Goal: Task Accomplishment & Management: Use online tool/utility

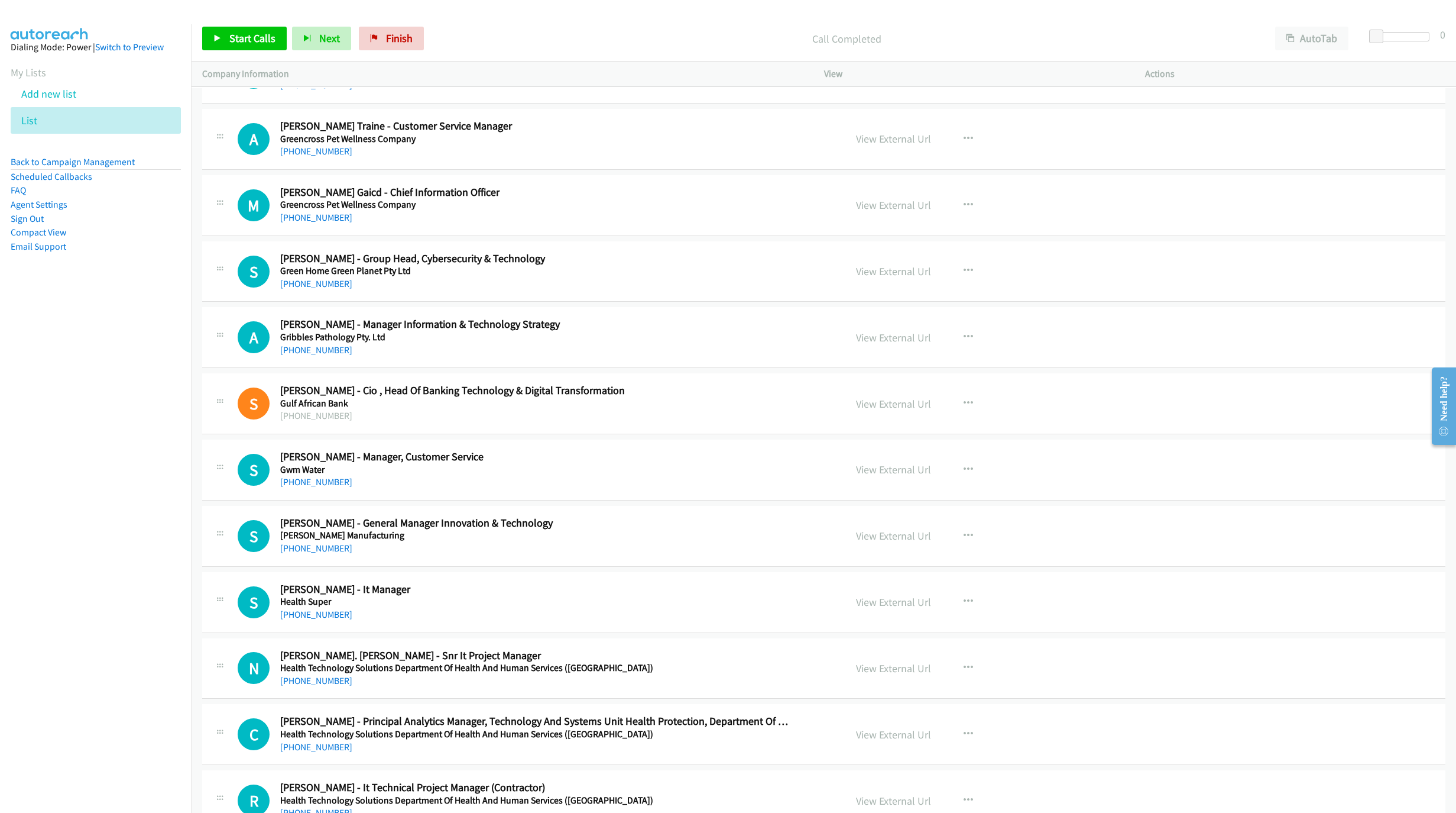
scroll to position [11764, 0]
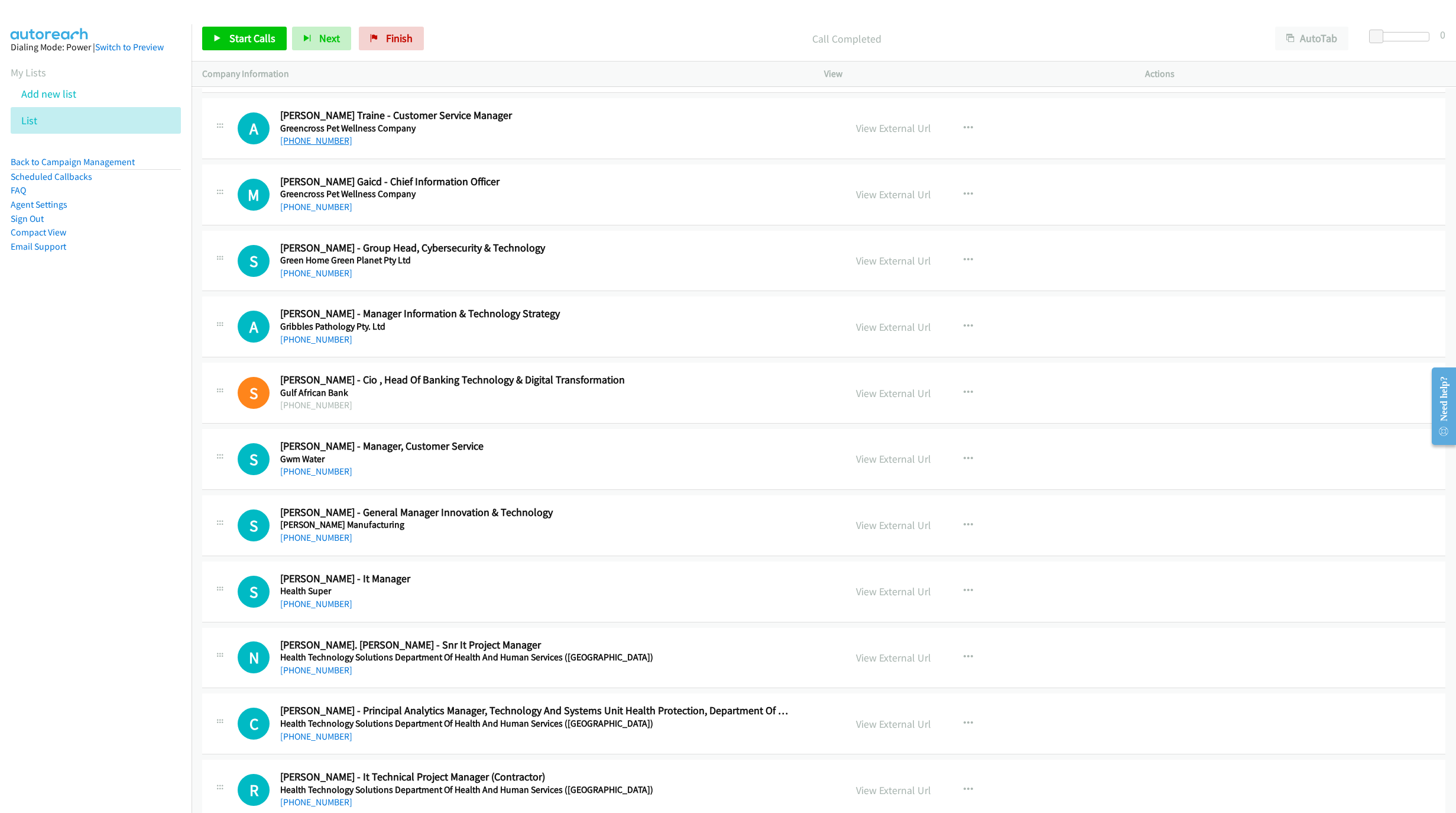
click at [330, 146] on link "[PHONE_NUMBER]" at bounding box center [316, 140] width 72 height 11
drag, startPoint x: 300, startPoint y: 264, endPoint x: 903, endPoint y: 479, distance: 640.2
click at [300, 212] on link "[PHONE_NUMBER]" at bounding box center [316, 207] width 72 height 11
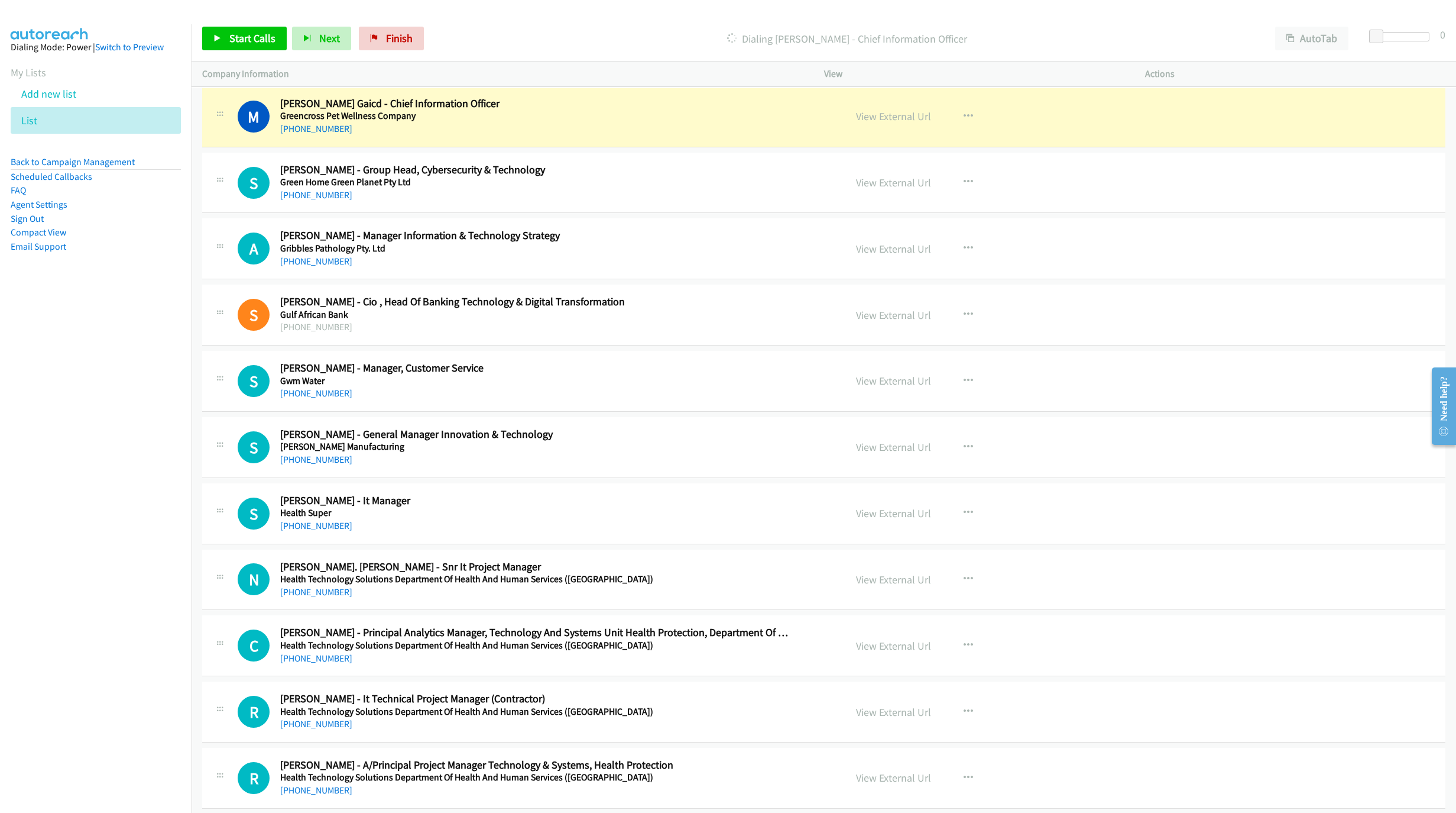
scroll to position [11853, 0]
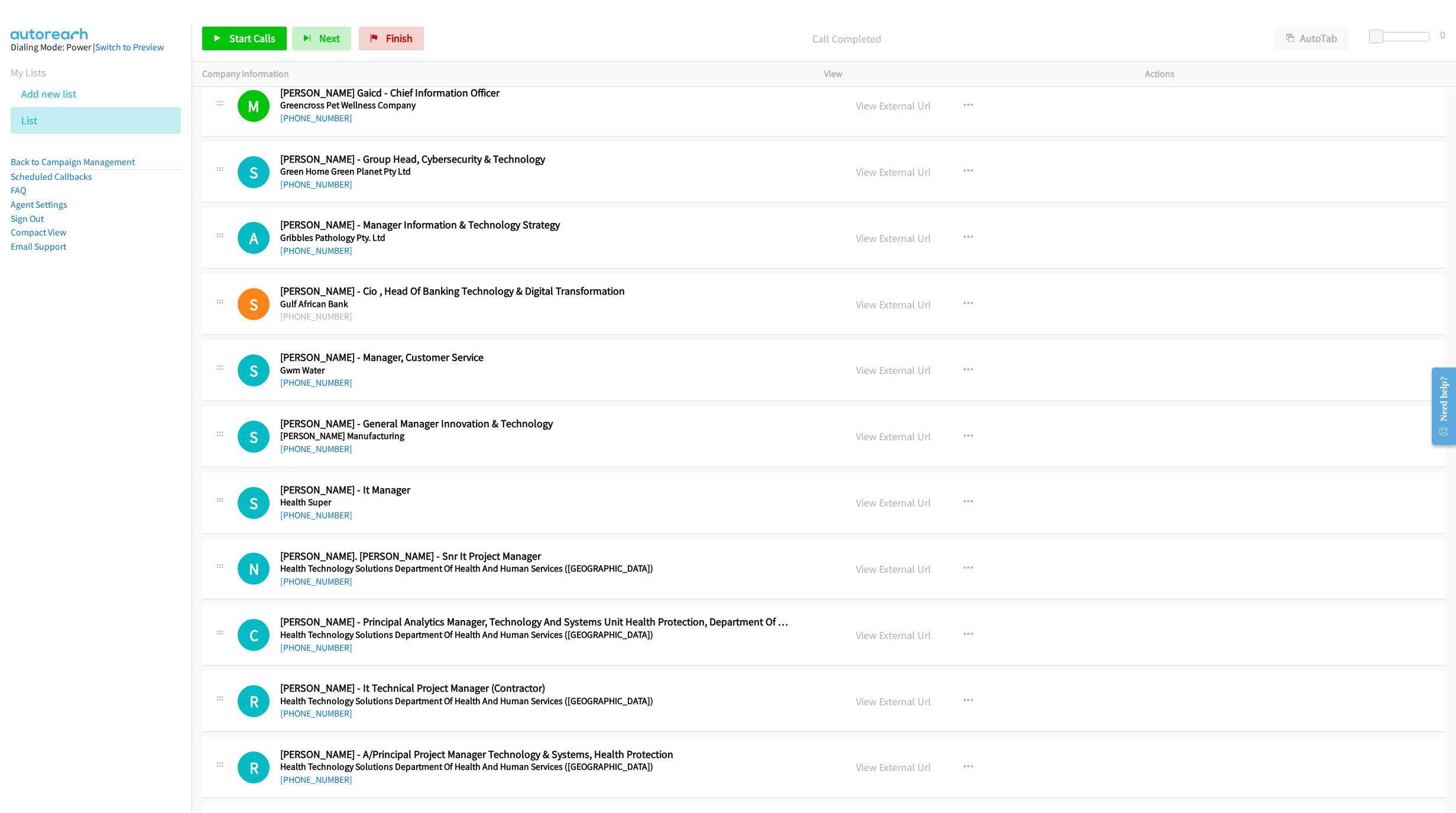
drag, startPoint x: 309, startPoint y: 235, endPoint x: 706, endPoint y: 286, distance: 400.3
click at [309, 190] on link "[PHONE_NUMBER]" at bounding box center [316, 184] width 72 height 11
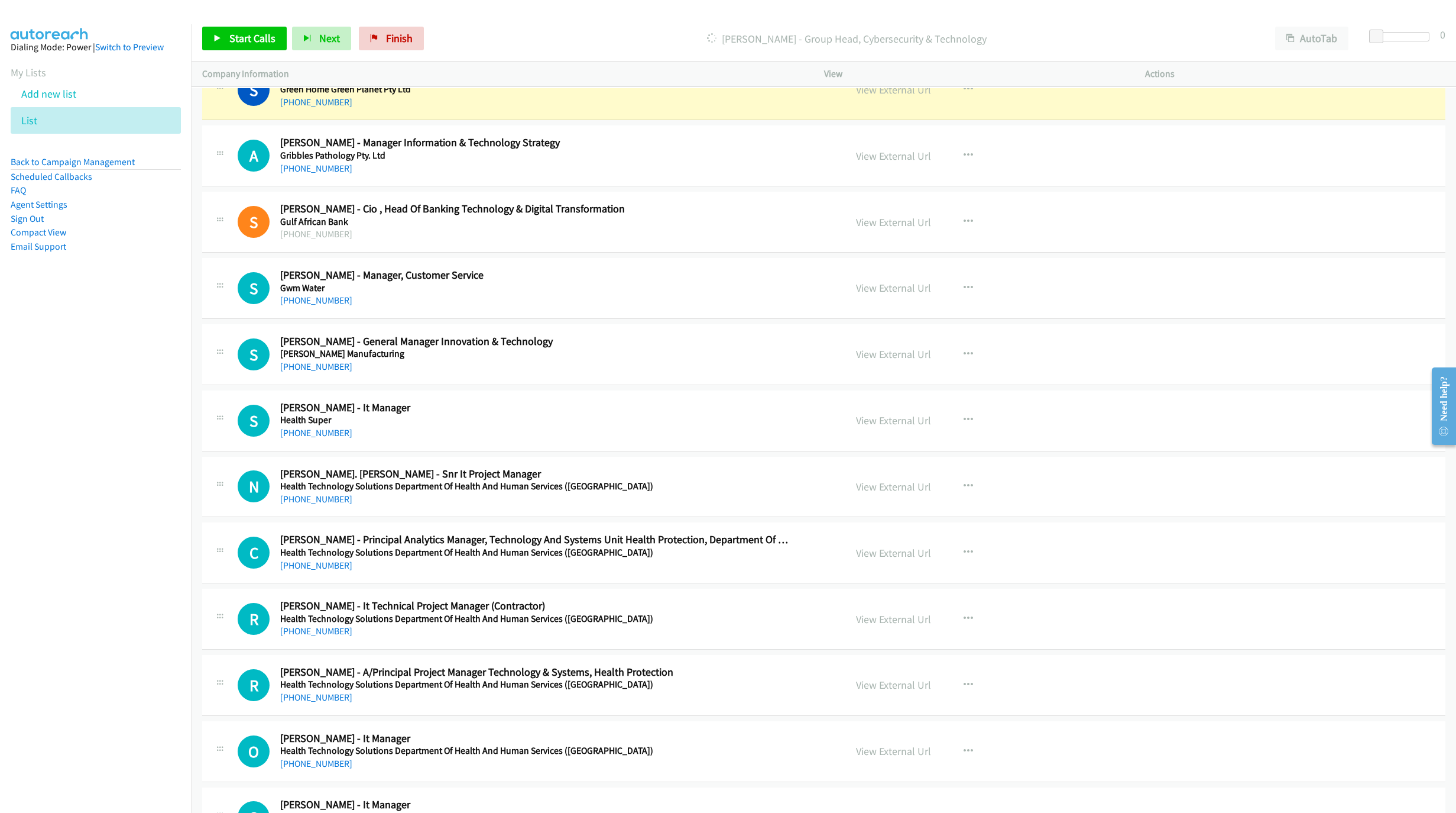
scroll to position [11941, 0]
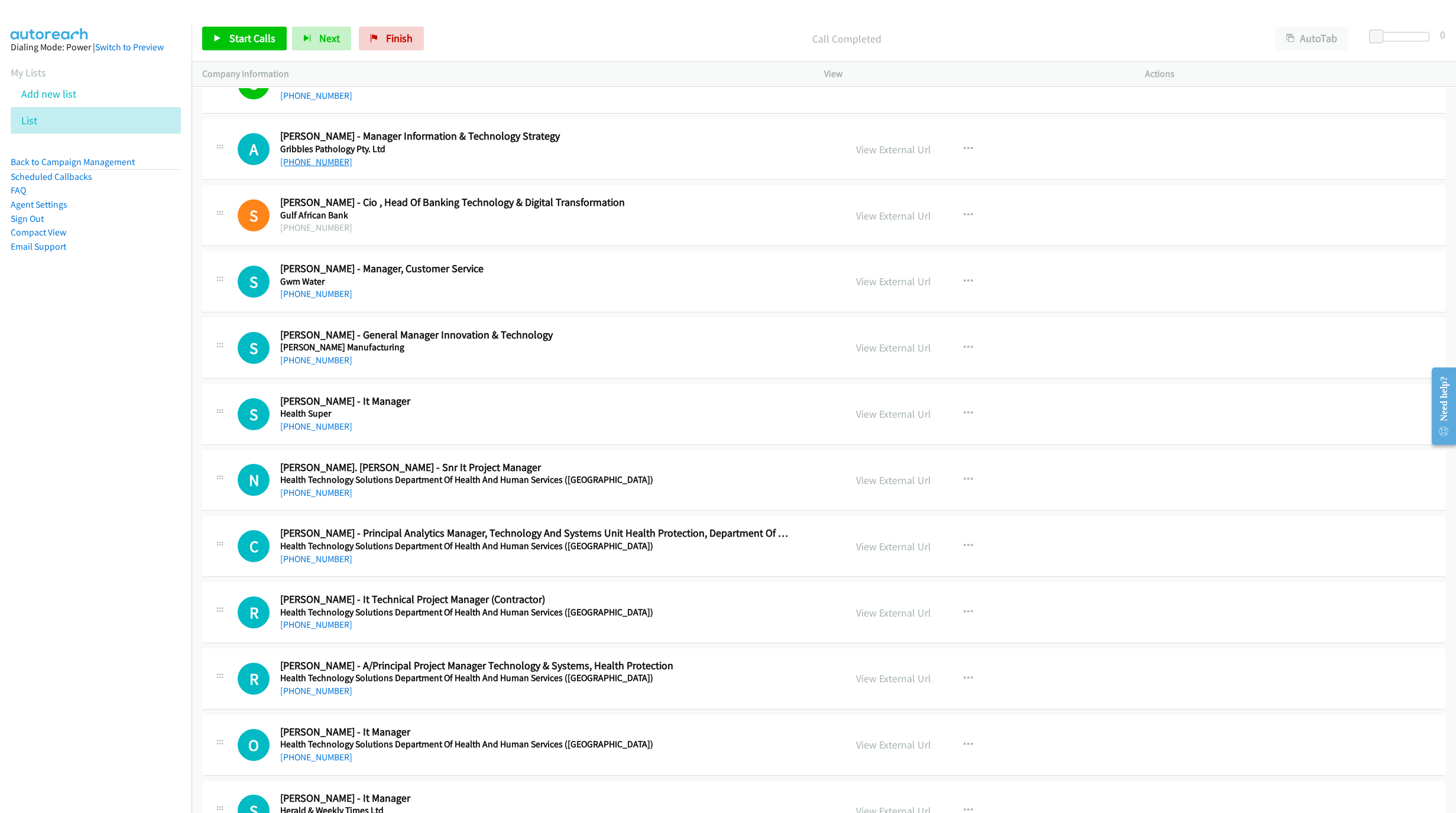
click at [319, 167] on link "[PHONE_NUMBER]" at bounding box center [316, 162] width 72 height 11
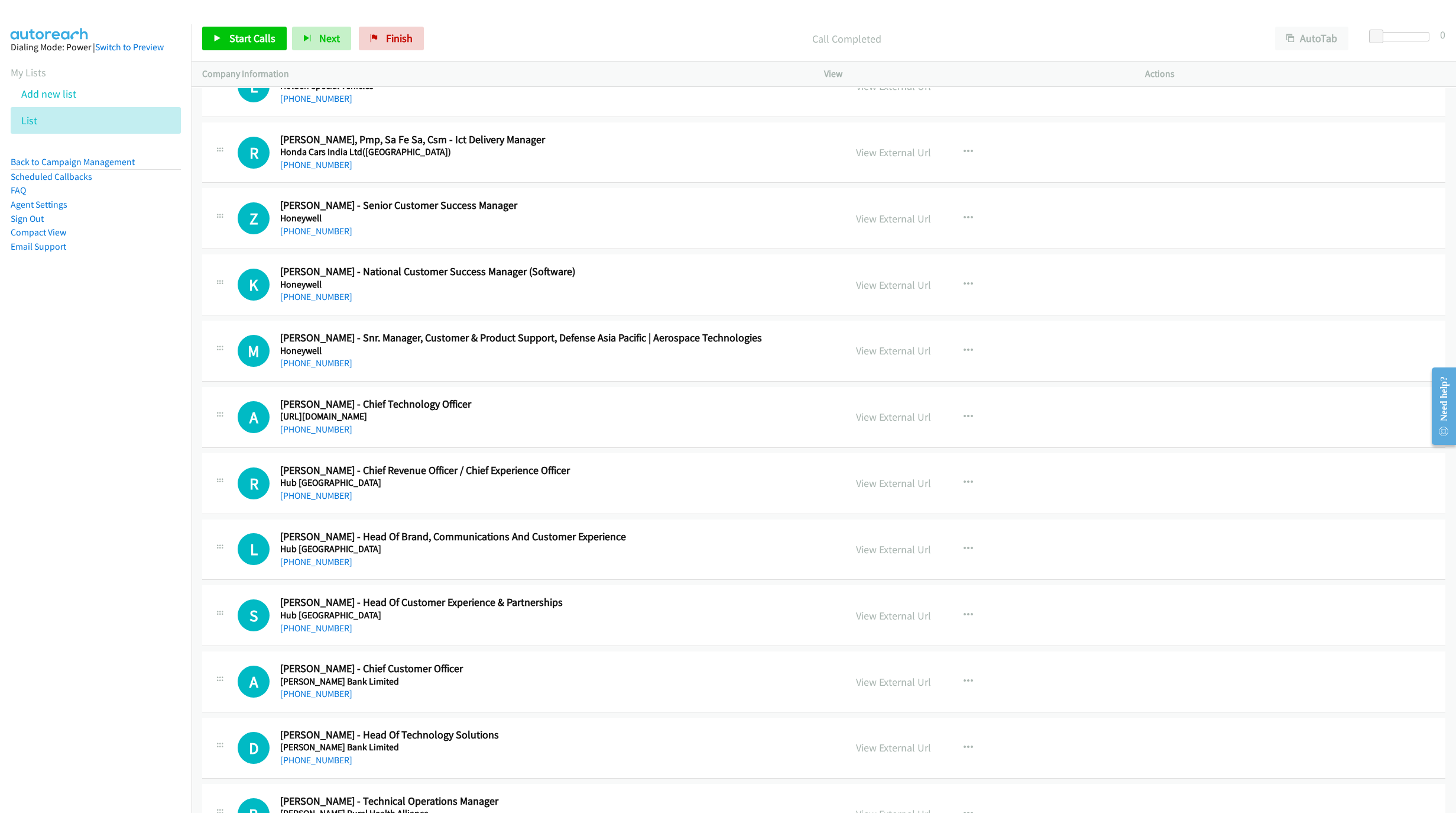
scroll to position [13006, 0]
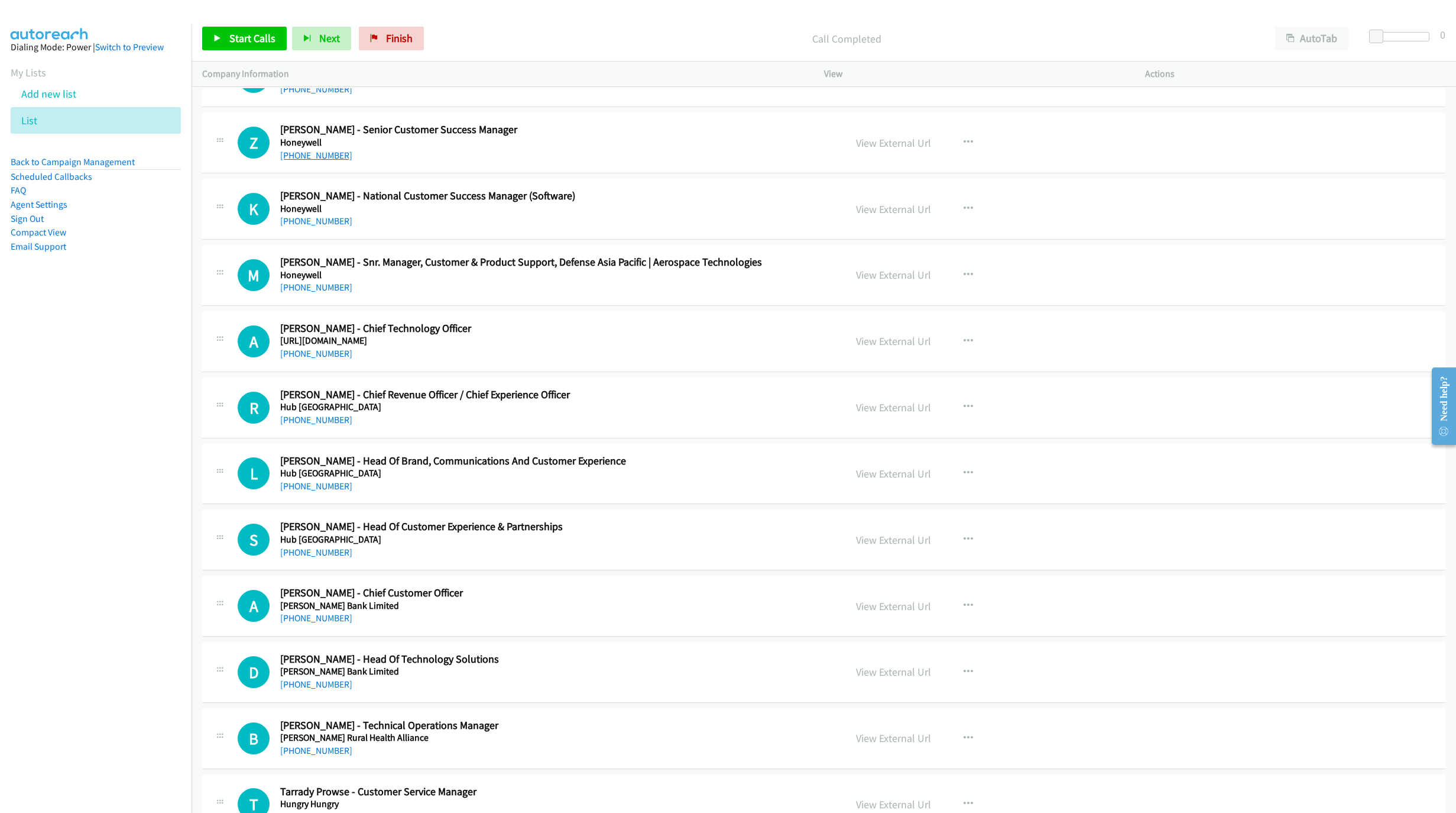
click at [316, 161] on link "[PHONE_NUMBER]" at bounding box center [316, 155] width 72 height 11
drag, startPoint x: 312, startPoint y: 410, endPoint x: 684, endPoint y: 487, distance: 379.9
click at [312, 359] on link "[PHONE_NUMBER]" at bounding box center [316, 353] width 72 height 11
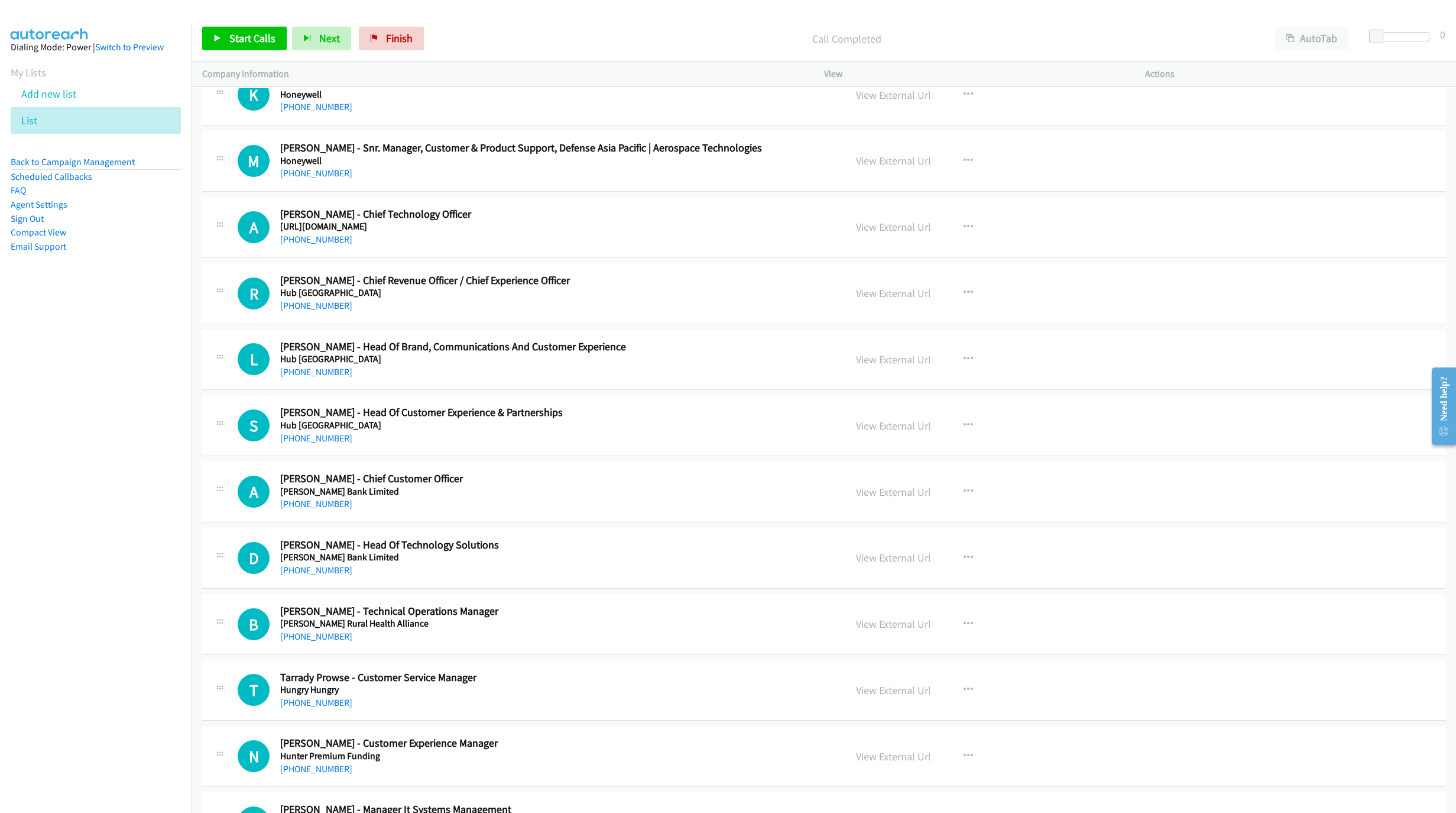
scroll to position [13184, 0]
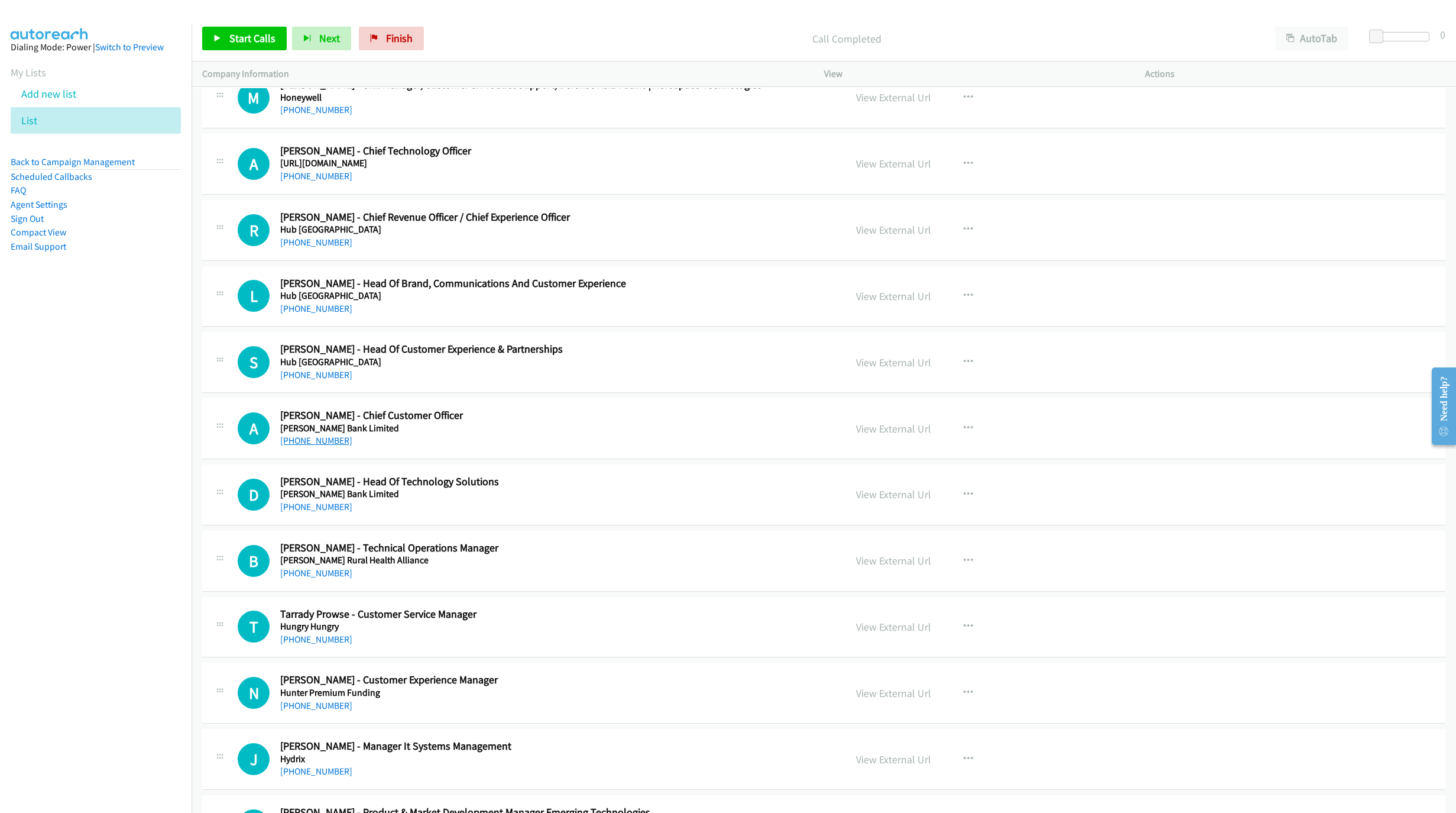
click at [317, 446] on link "[PHONE_NUMBER]" at bounding box center [316, 440] width 72 height 11
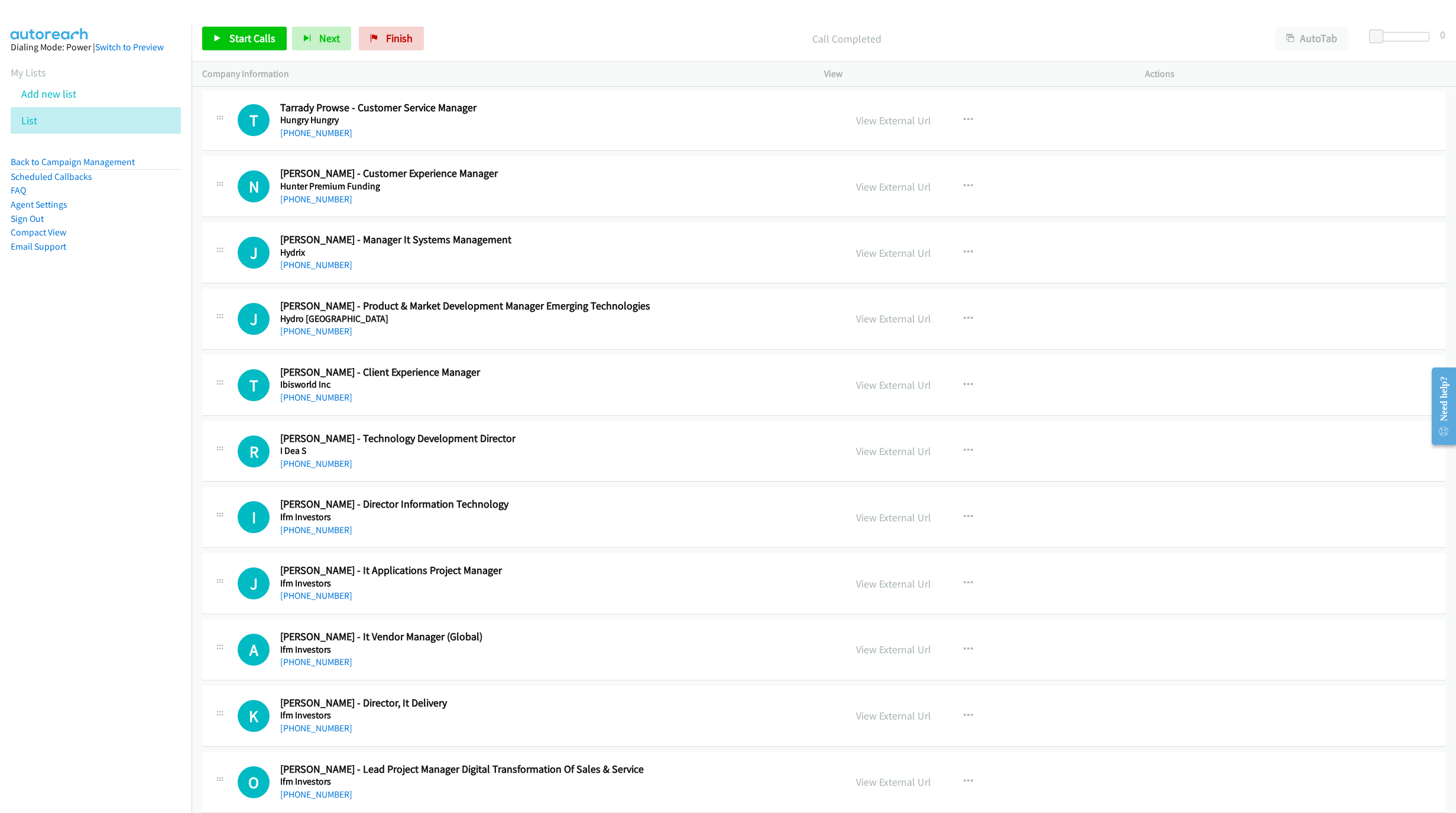
scroll to position [13805, 0]
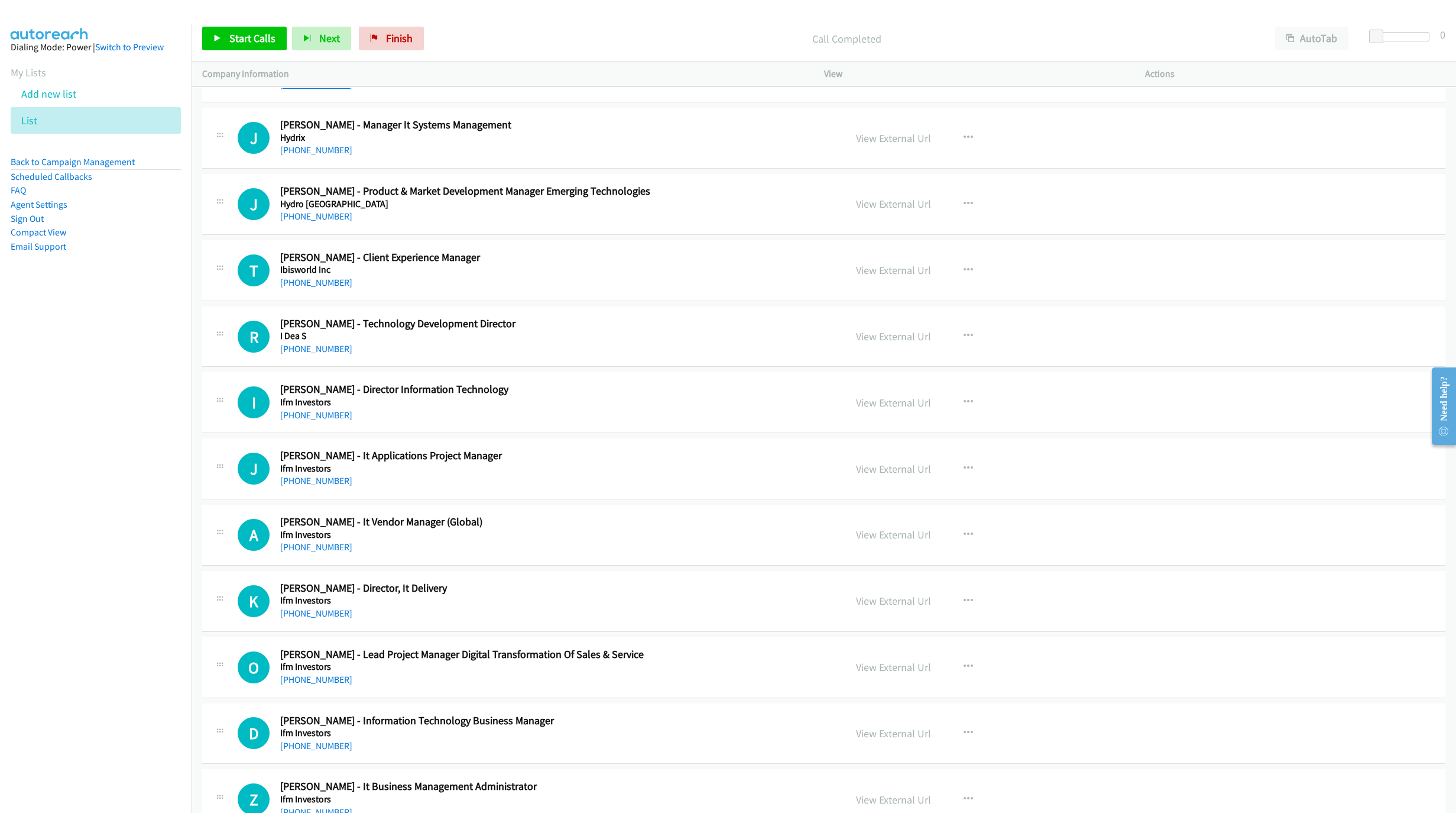
click at [304, 90] on link "[PHONE_NUMBER]" at bounding box center [316, 84] width 72 height 11
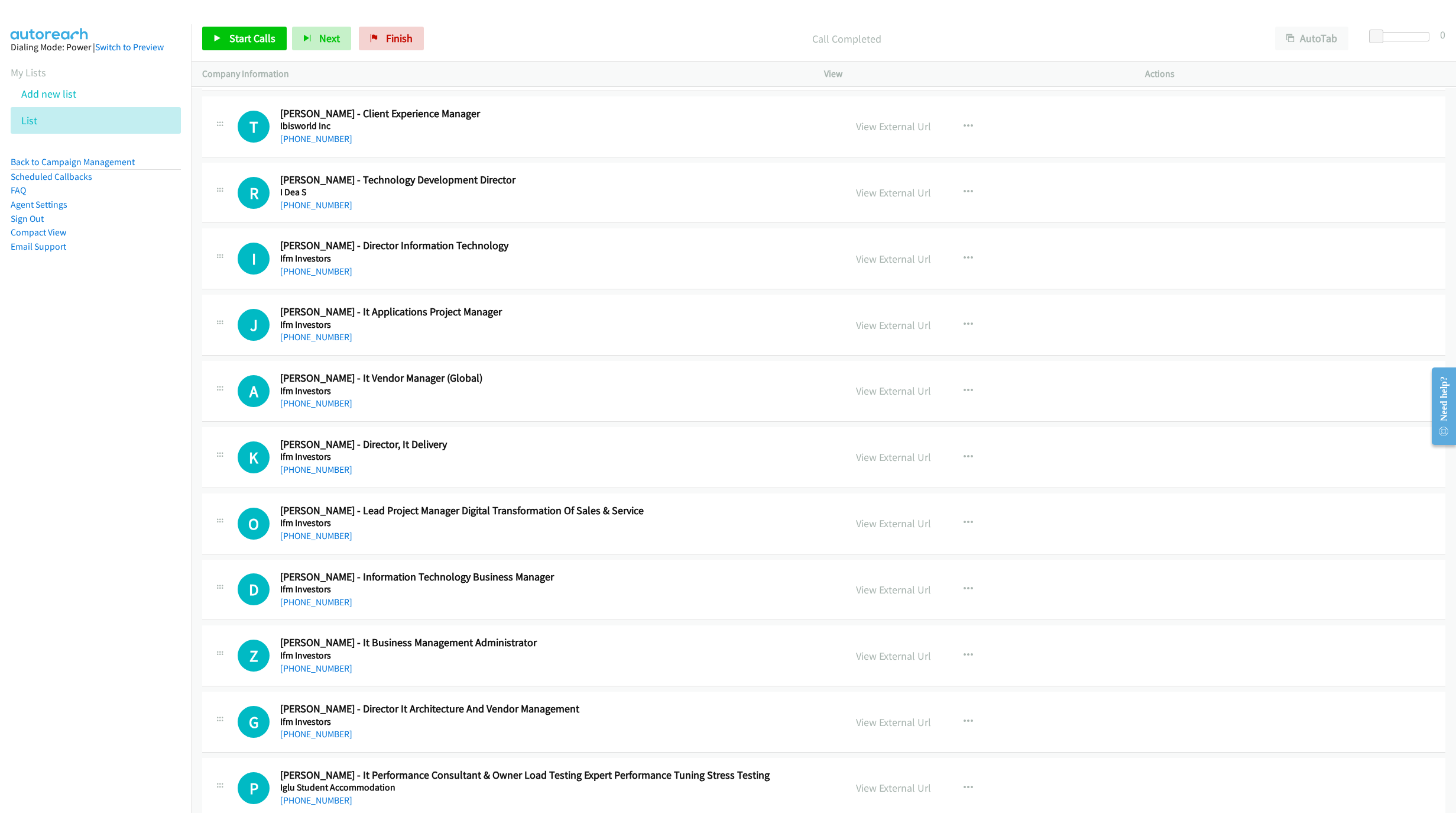
scroll to position [13982, 0]
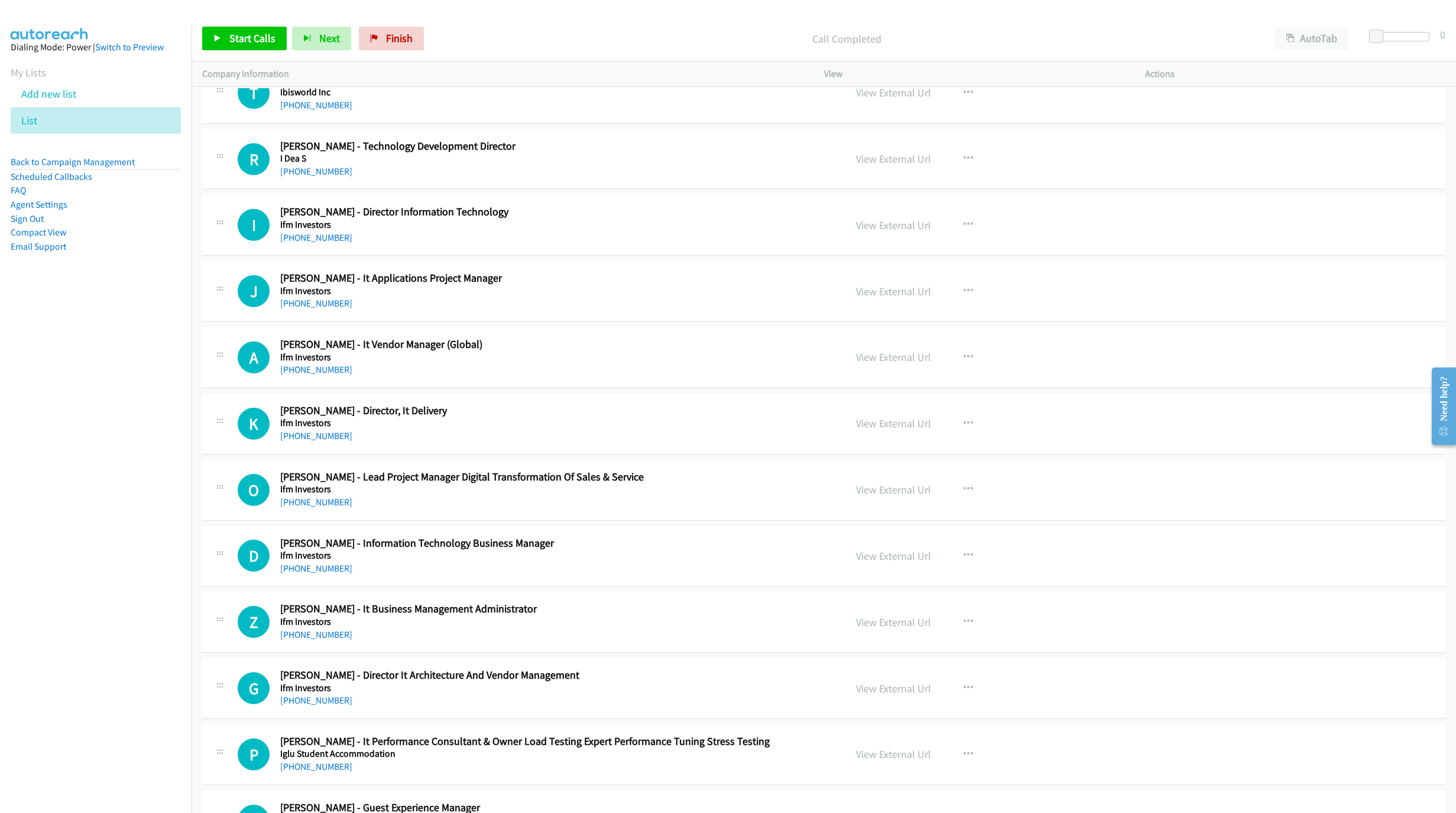
drag, startPoint x: 312, startPoint y: 498, endPoint x: 701, endPoint y: 546, distance: 392.0
click at [312, 441] on link "[PHONE_NUMBER]" at bounding box center [316, 435] width 72 height 11
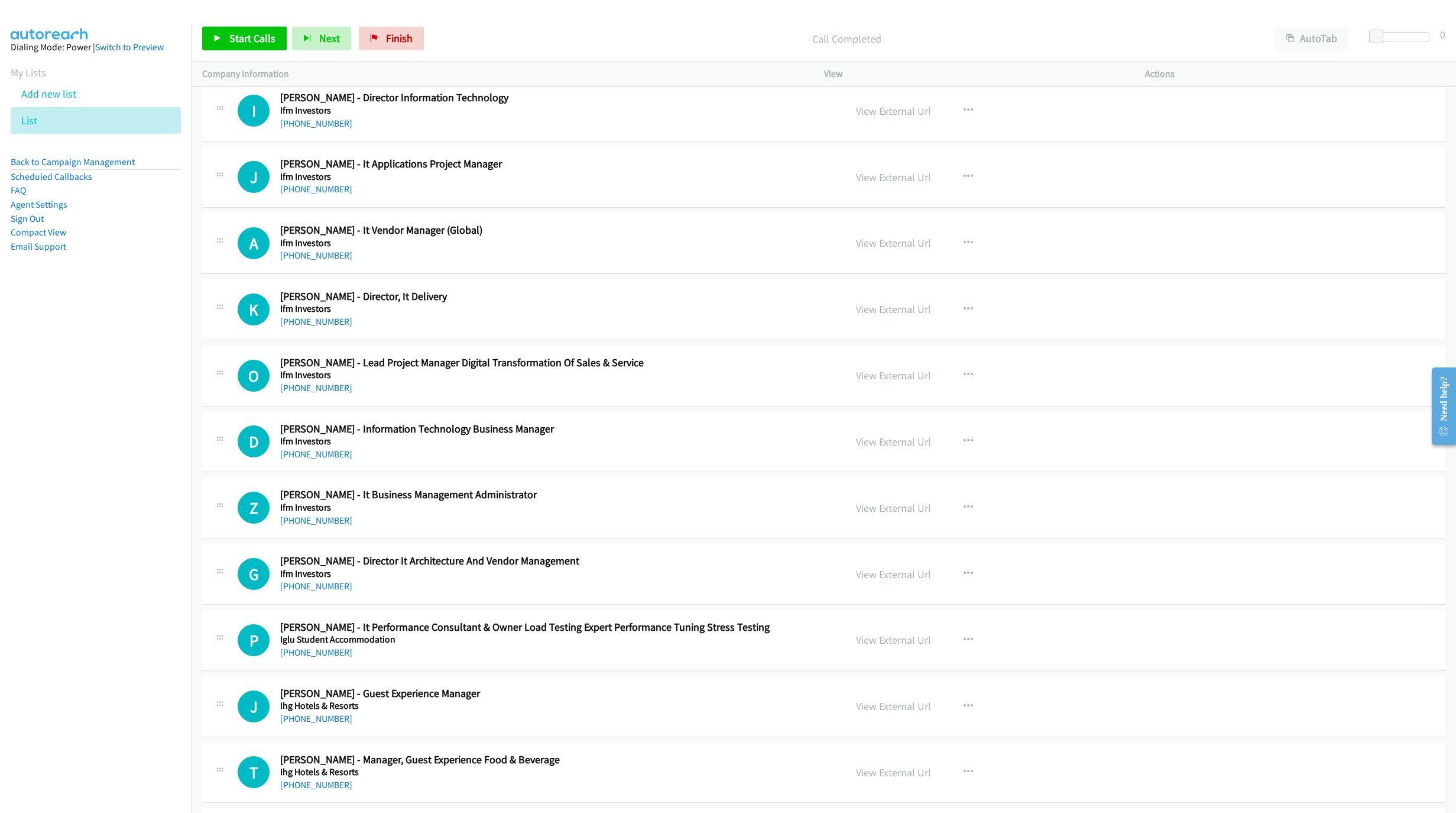
scroll to position [14337, 0]
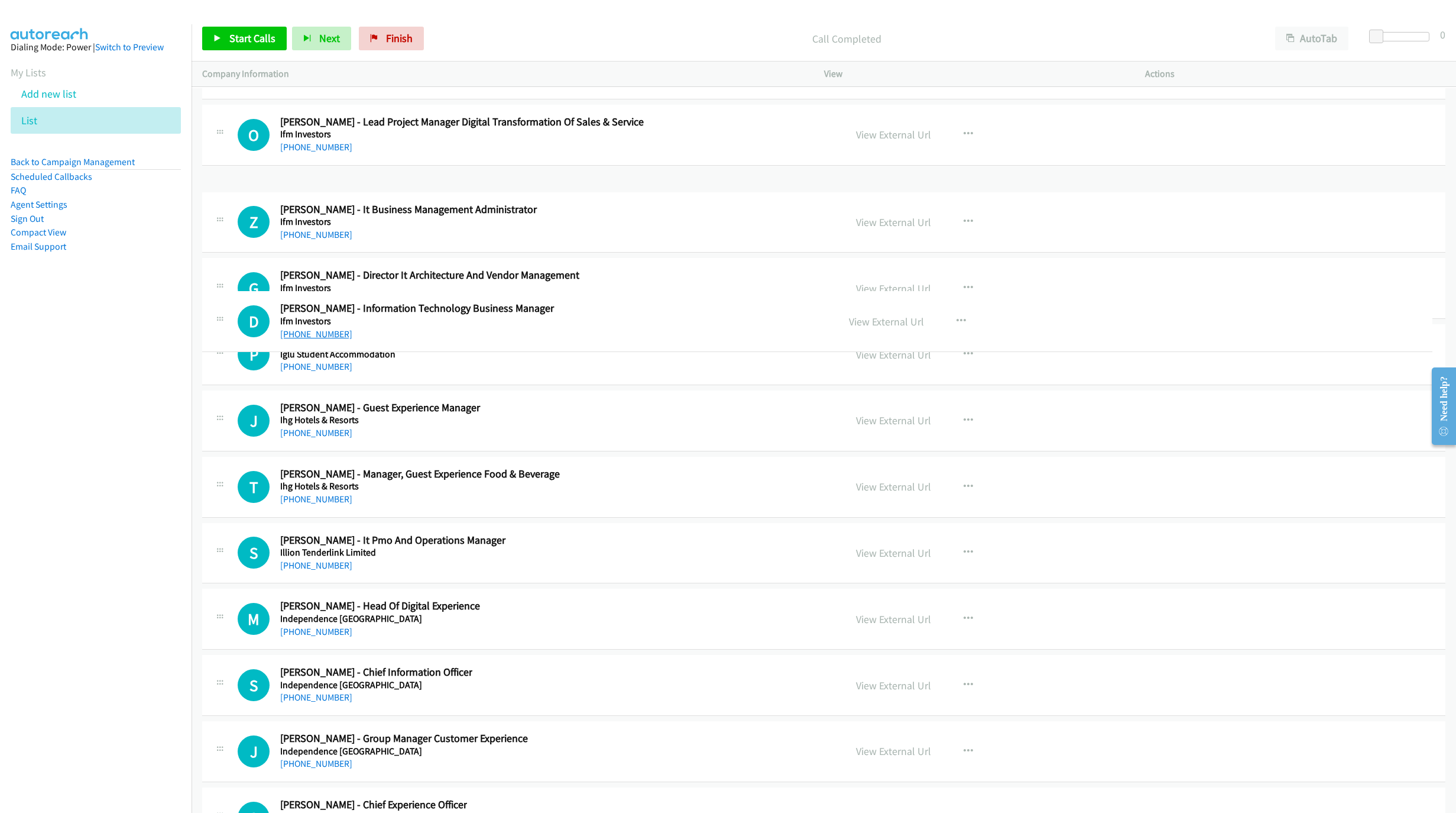
drag, startPoint x: 313, startPoint y: 276, endPoint x: 312, endPoint y: 332, distance: 56.0
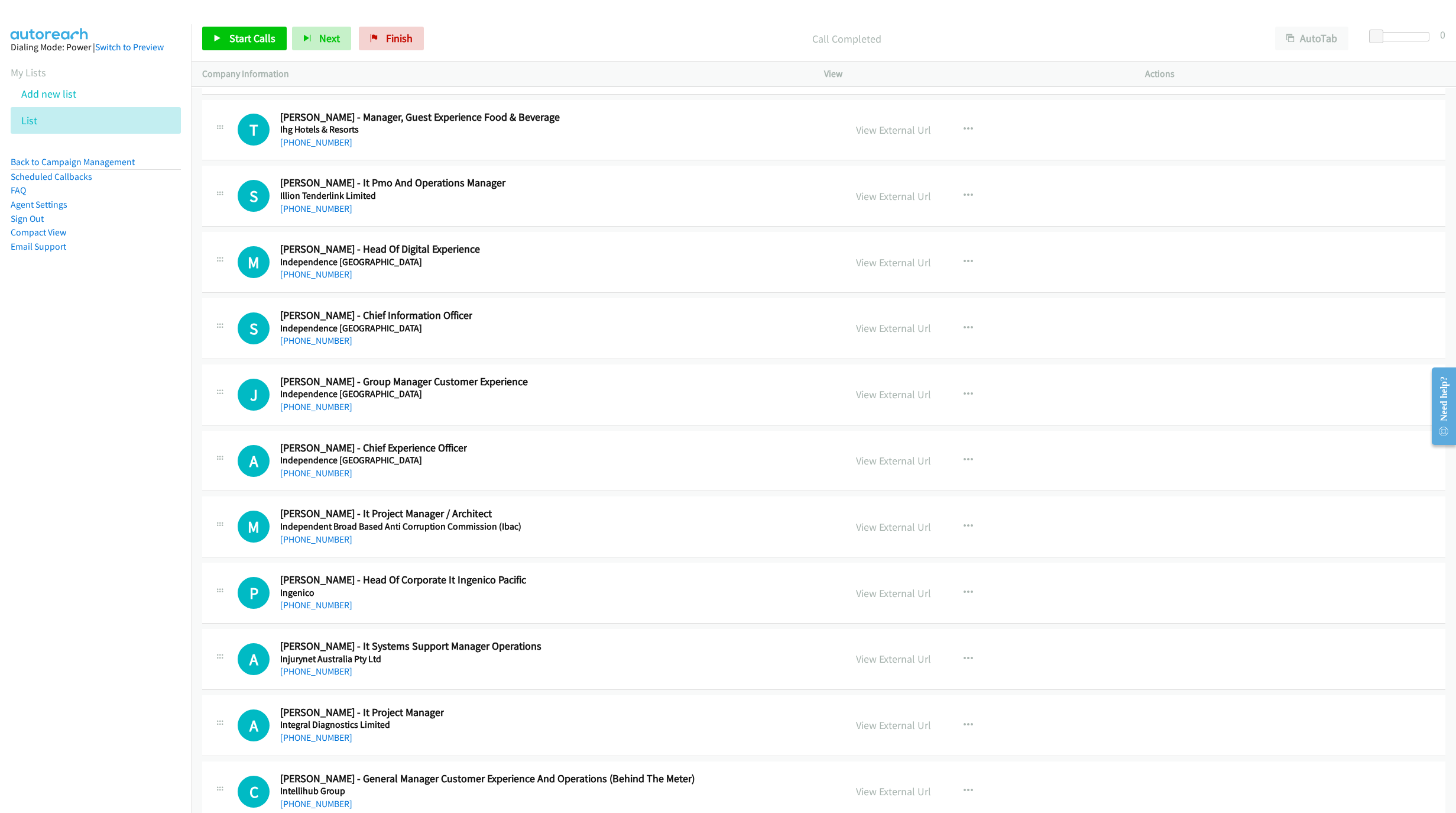
scroll to position [14781, 0]
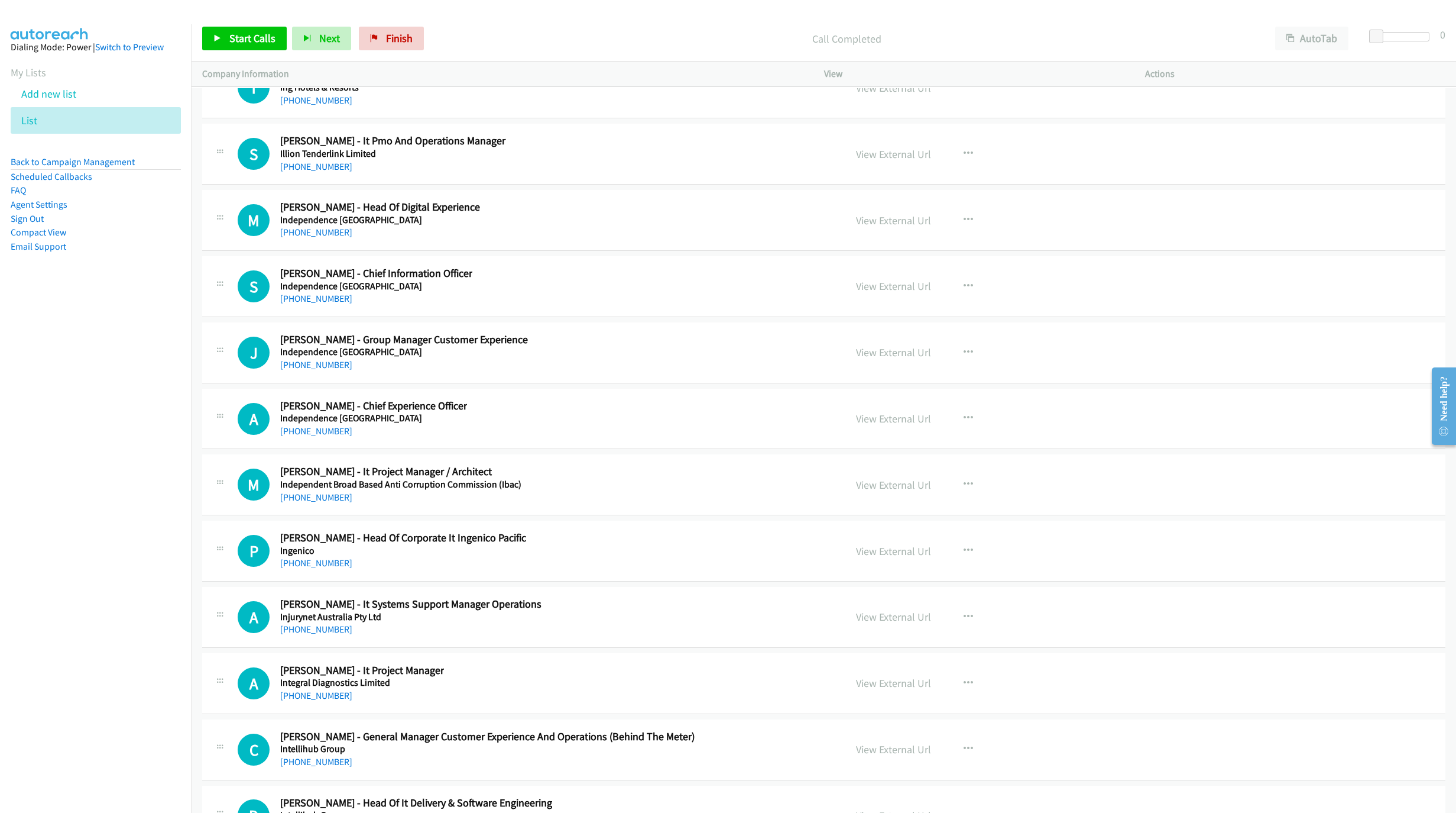
click at [308, 238] on link "[PHONE_NUMBER]" at bounding box center [316, 232] width 72 height 11
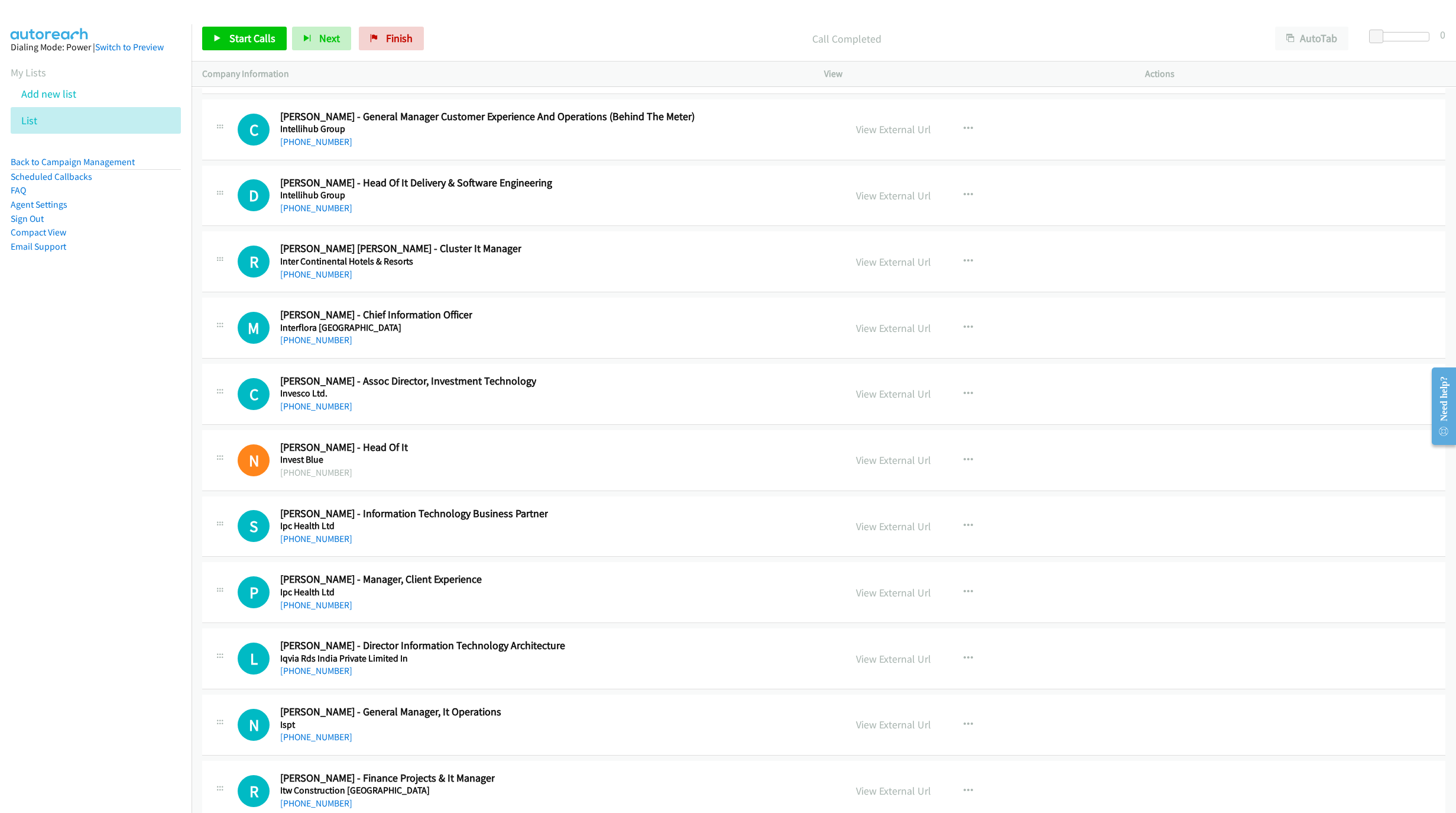
scroll to position [15401, 0]
click at [311, 344] on link "[PHONE_NUMBER]" at bounding box center [316, 338] width 72 height 11
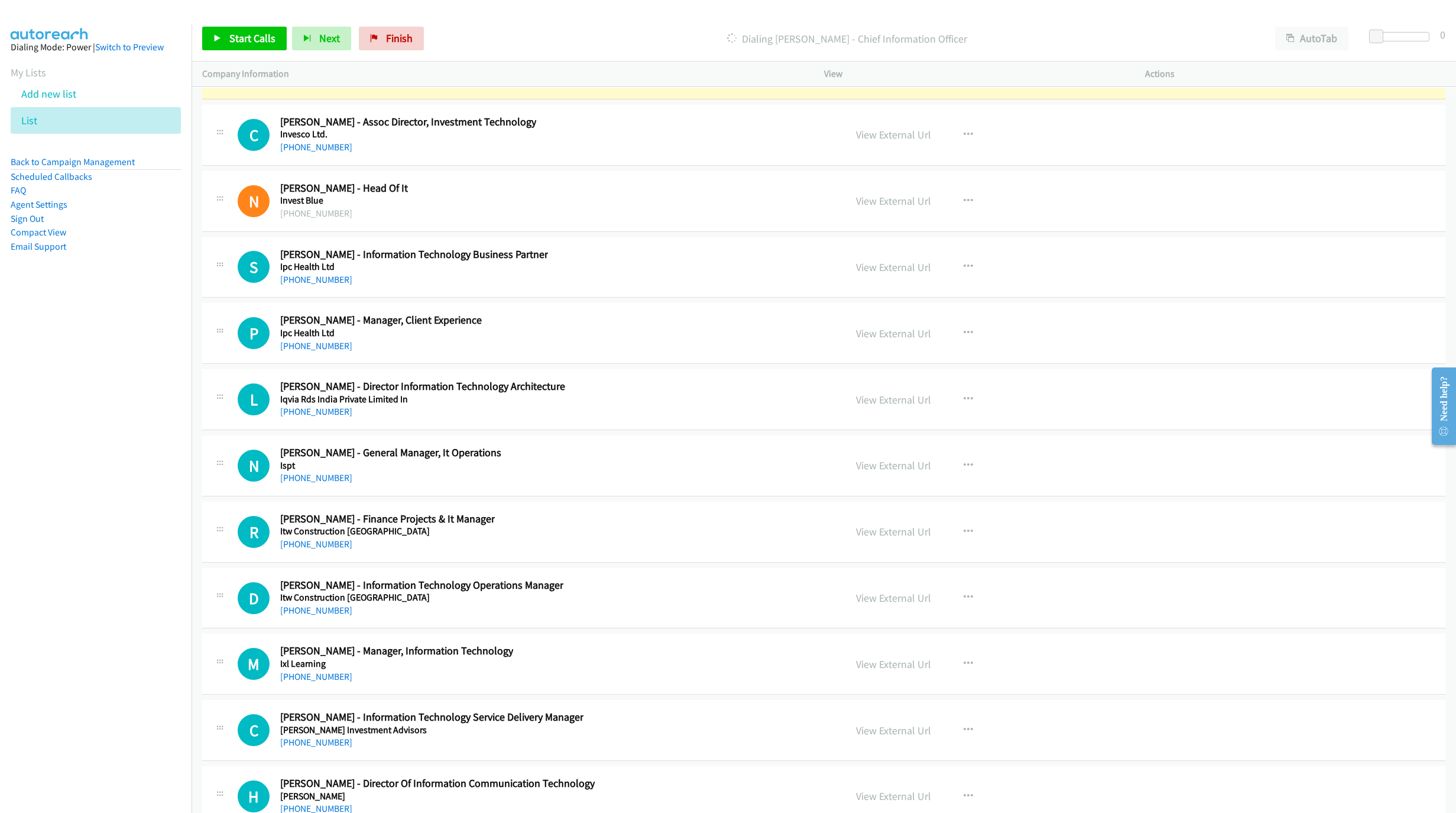
scroll to position [15668, 0]
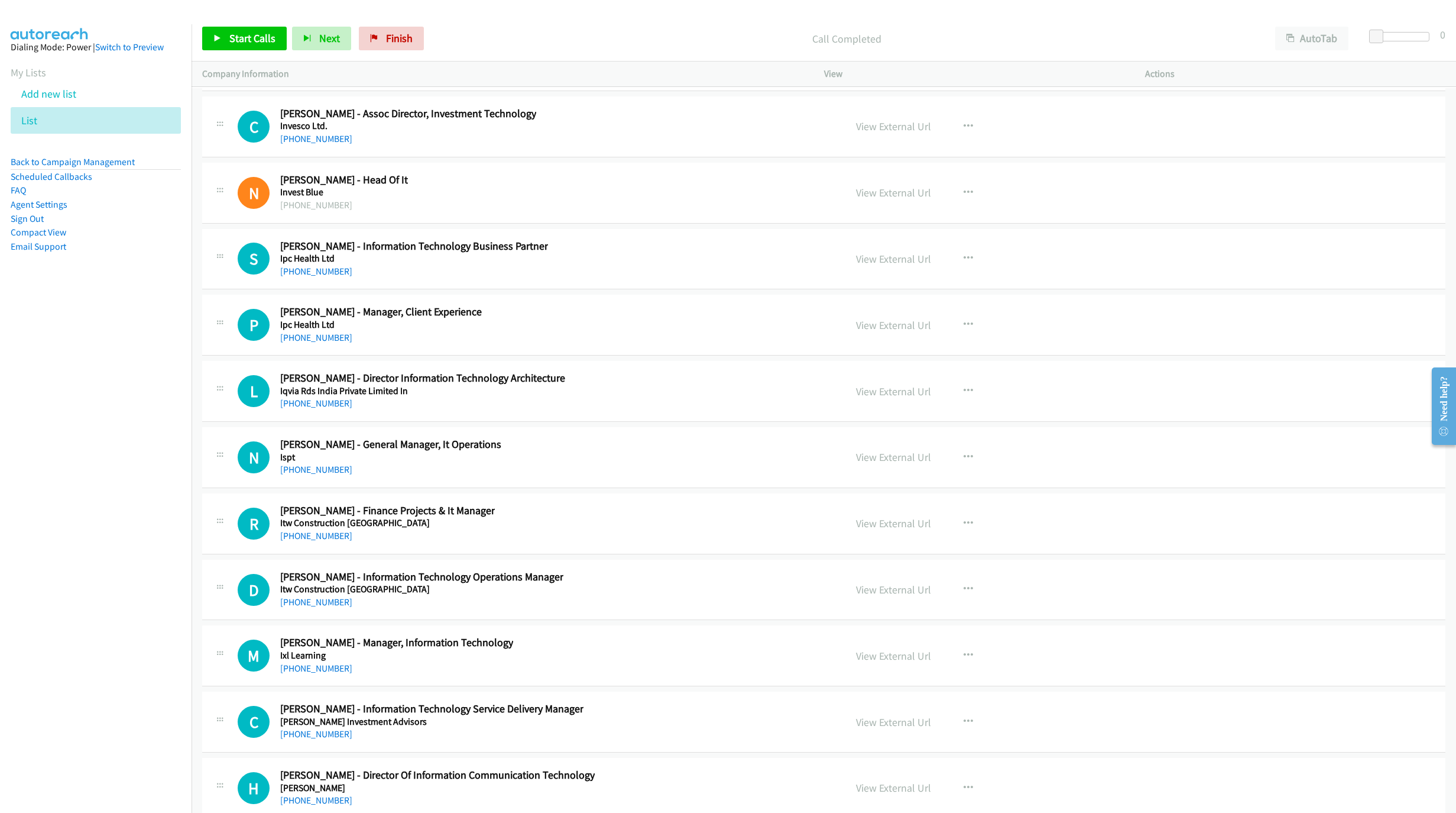
click at [332, 212] on div "[PHONE_NUMBER]" at bounding box center [344, 205] width 128 height 14
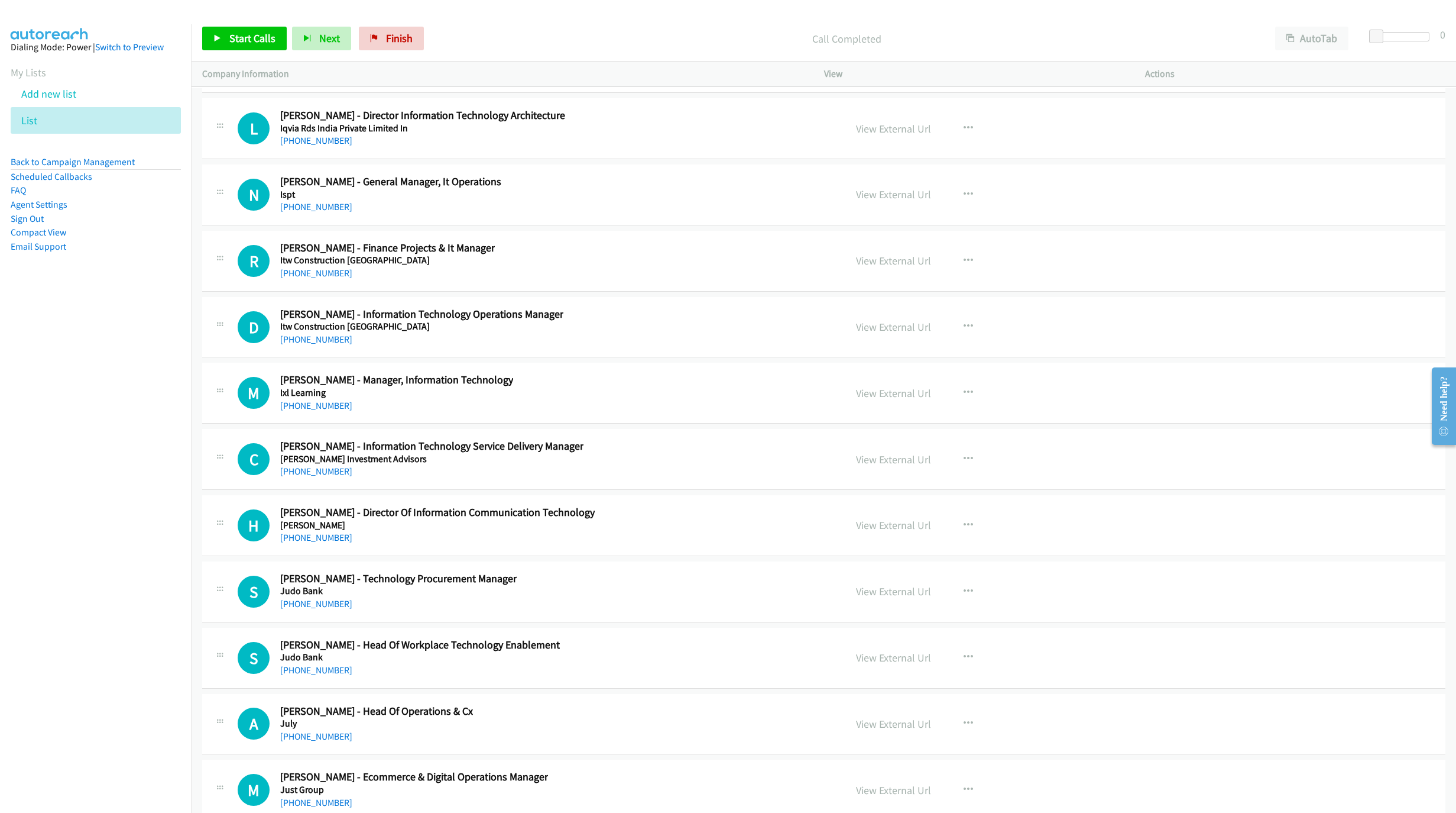
scroll to position [15934, 0]
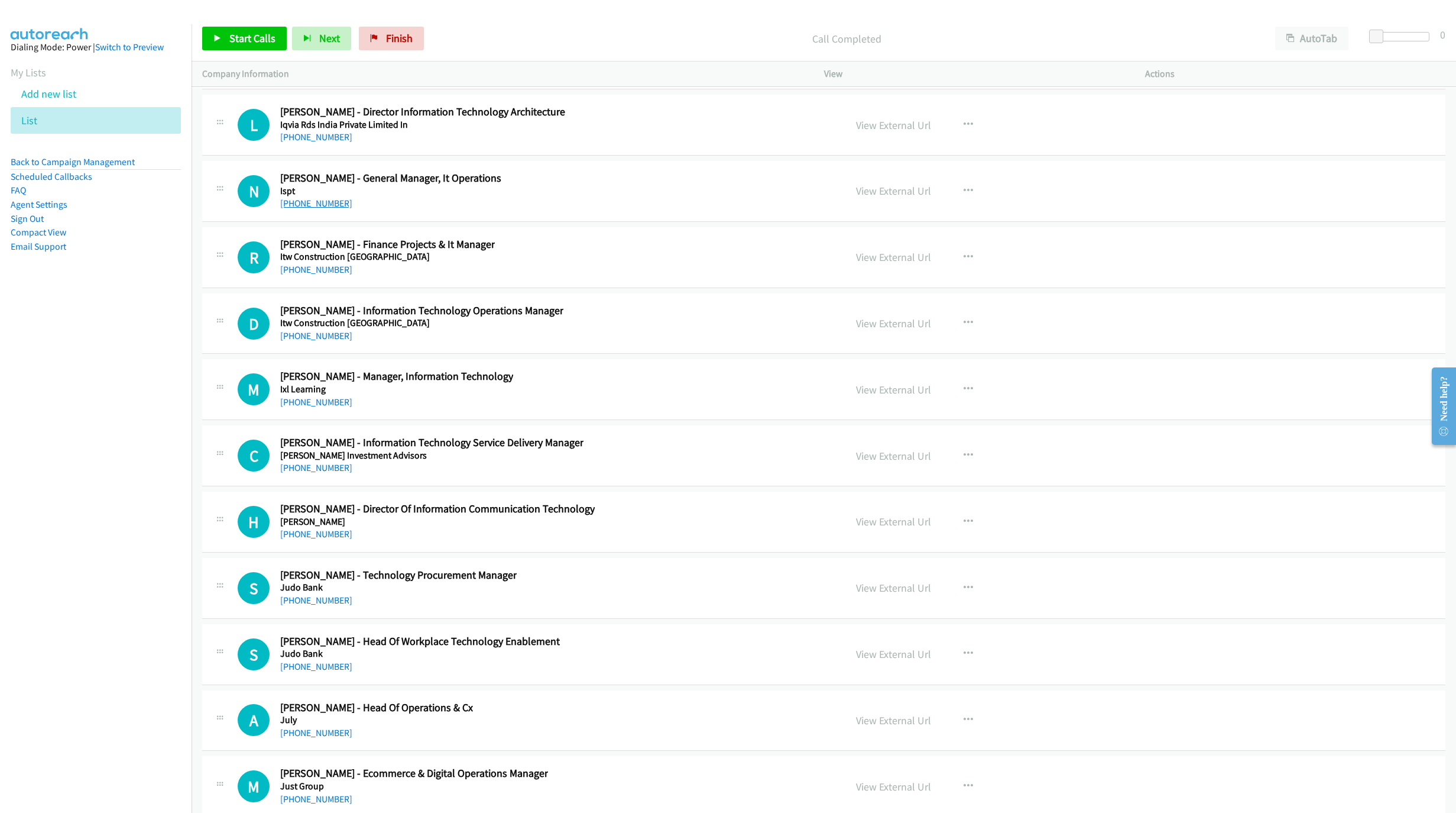
click at [316, 209] on link "[PHONE_NUMBER]" at bounding box center [316, 203] width 72 height 11
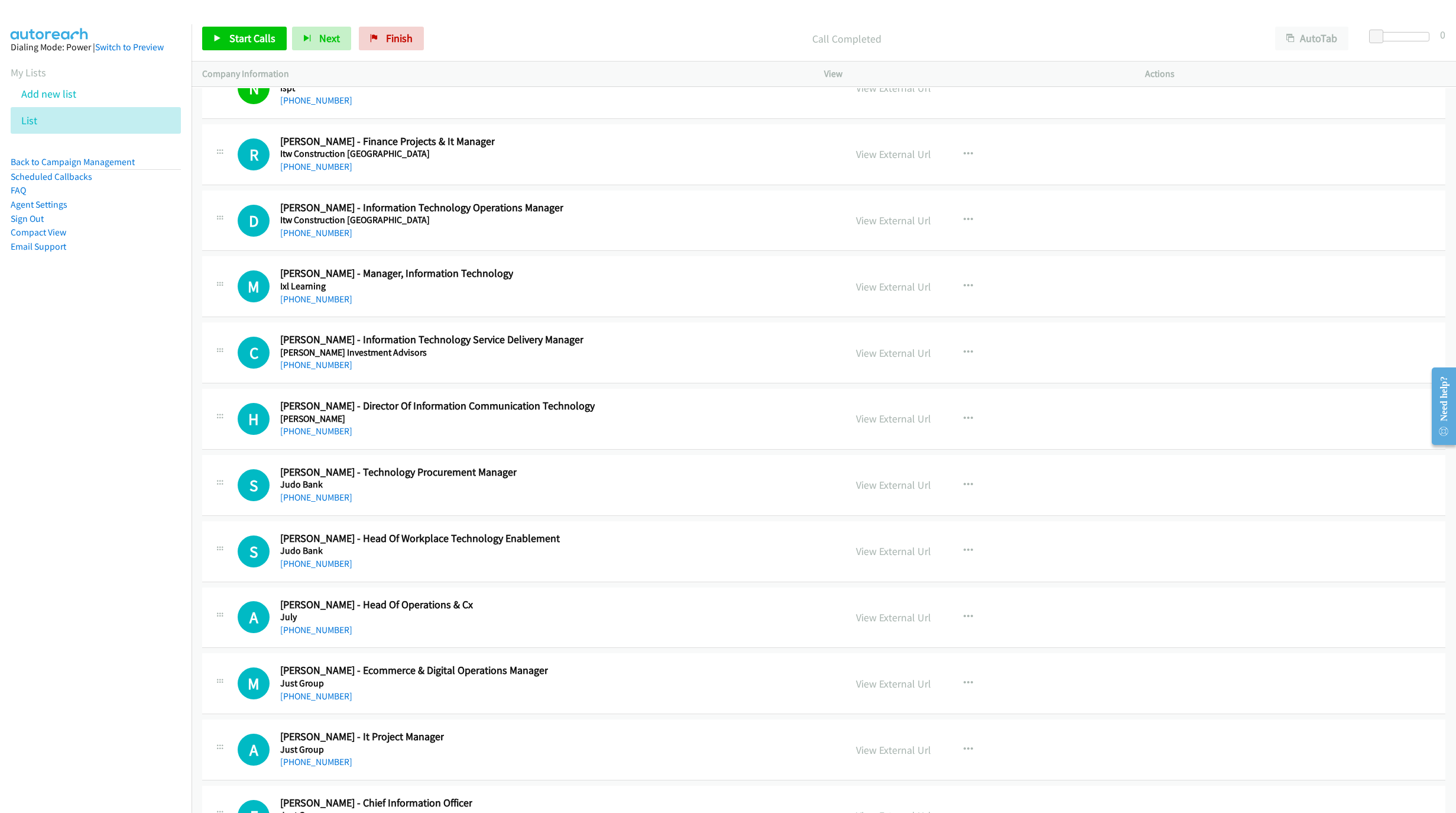
scroll to position [16111, 0]
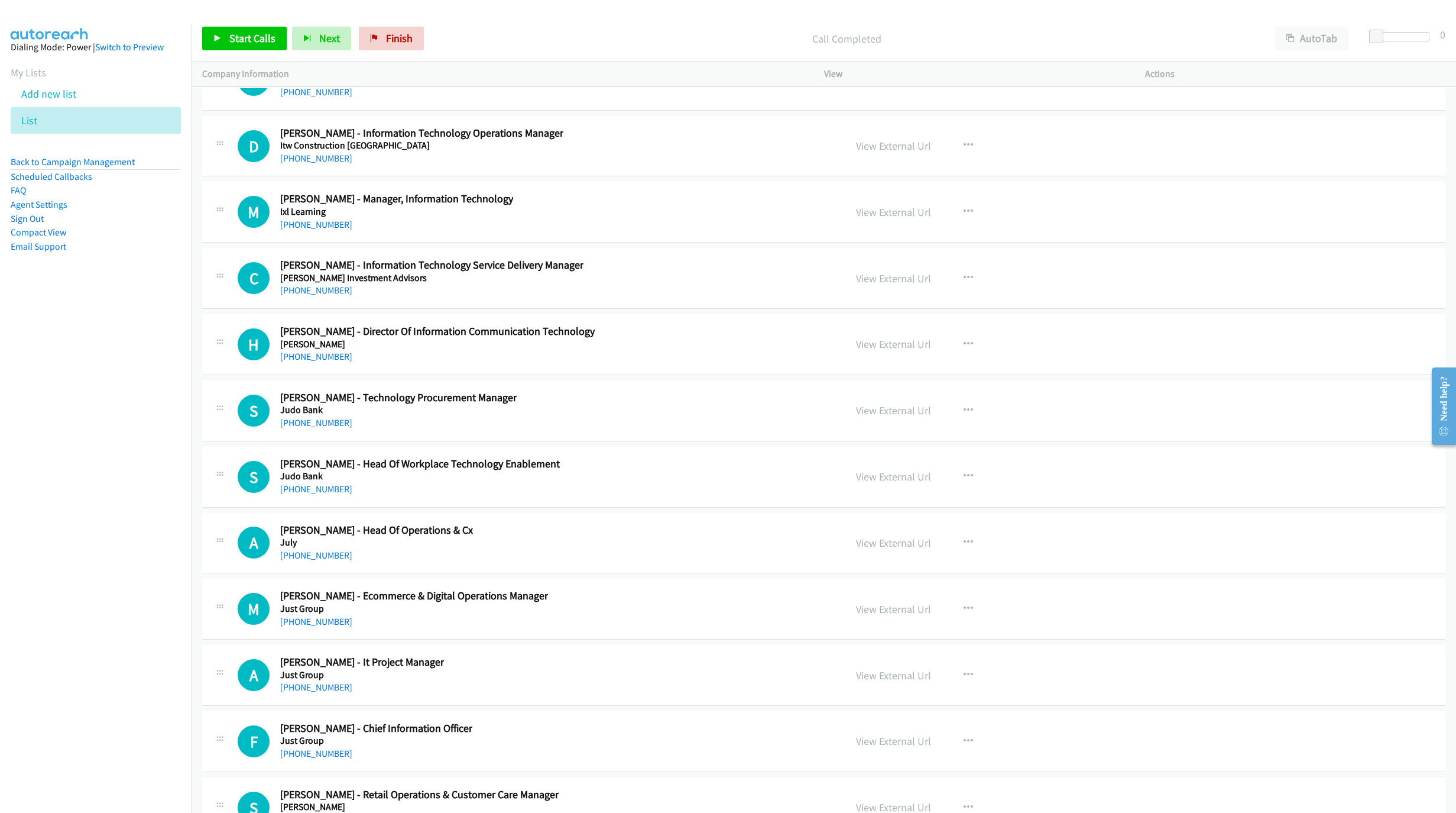
drag, startPoint x: 319, startPoint y: 631, endPoint x: 1066, endPoint y: 751, distance: 756.6
click at [319, 561] on link "[PHONE_NUMBER]" at bounding box center [316, 555] width 72 height 11
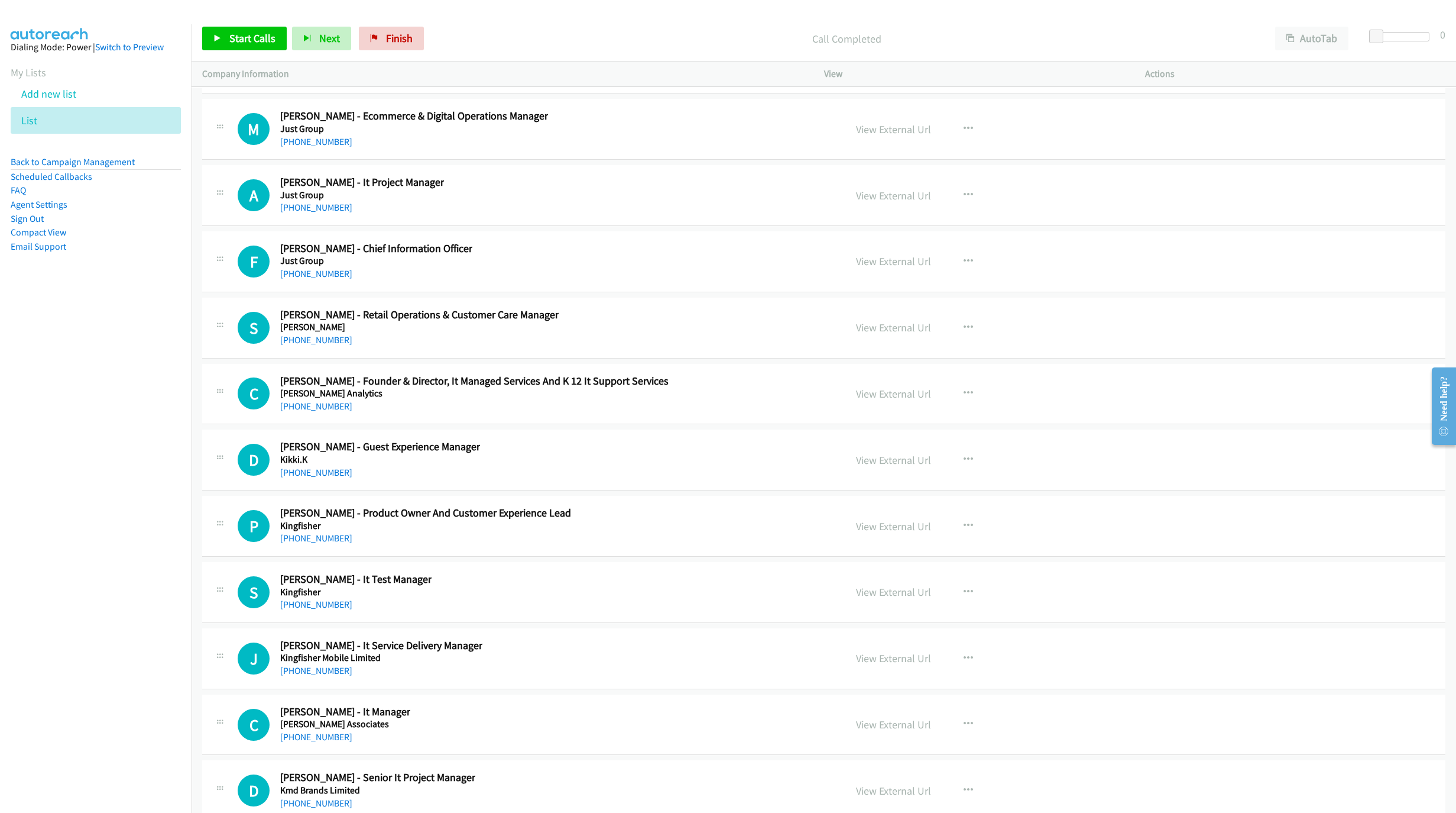
scroll to position [16644, 0]
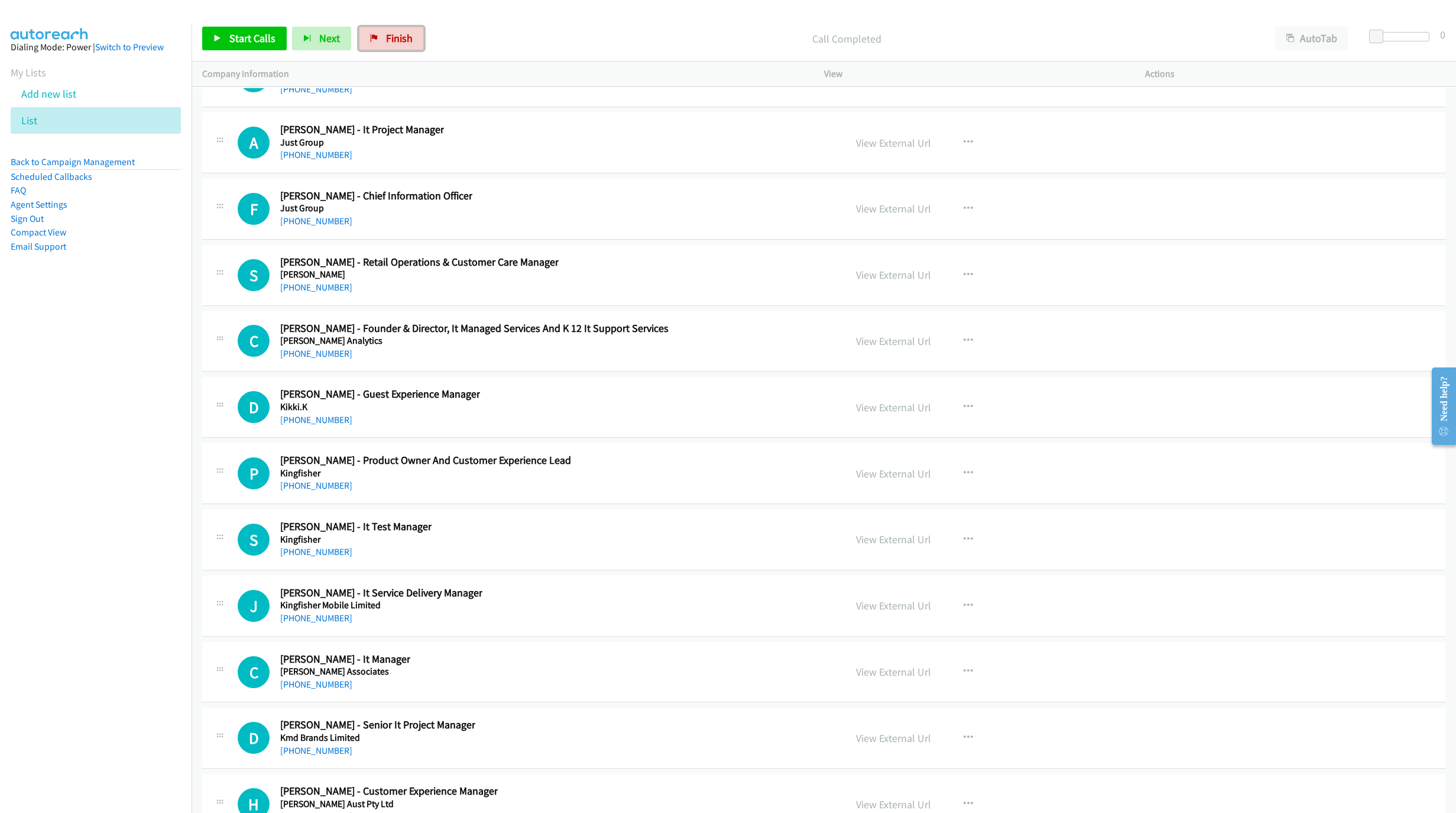
drag, startPoint x: 387, startPoint y: 48, endPoint x: 1301, endPoint y: 423, distance: 987.9
click at [387, 48] on link "Finish" at bounding box center [392, 38] width 65 height 24
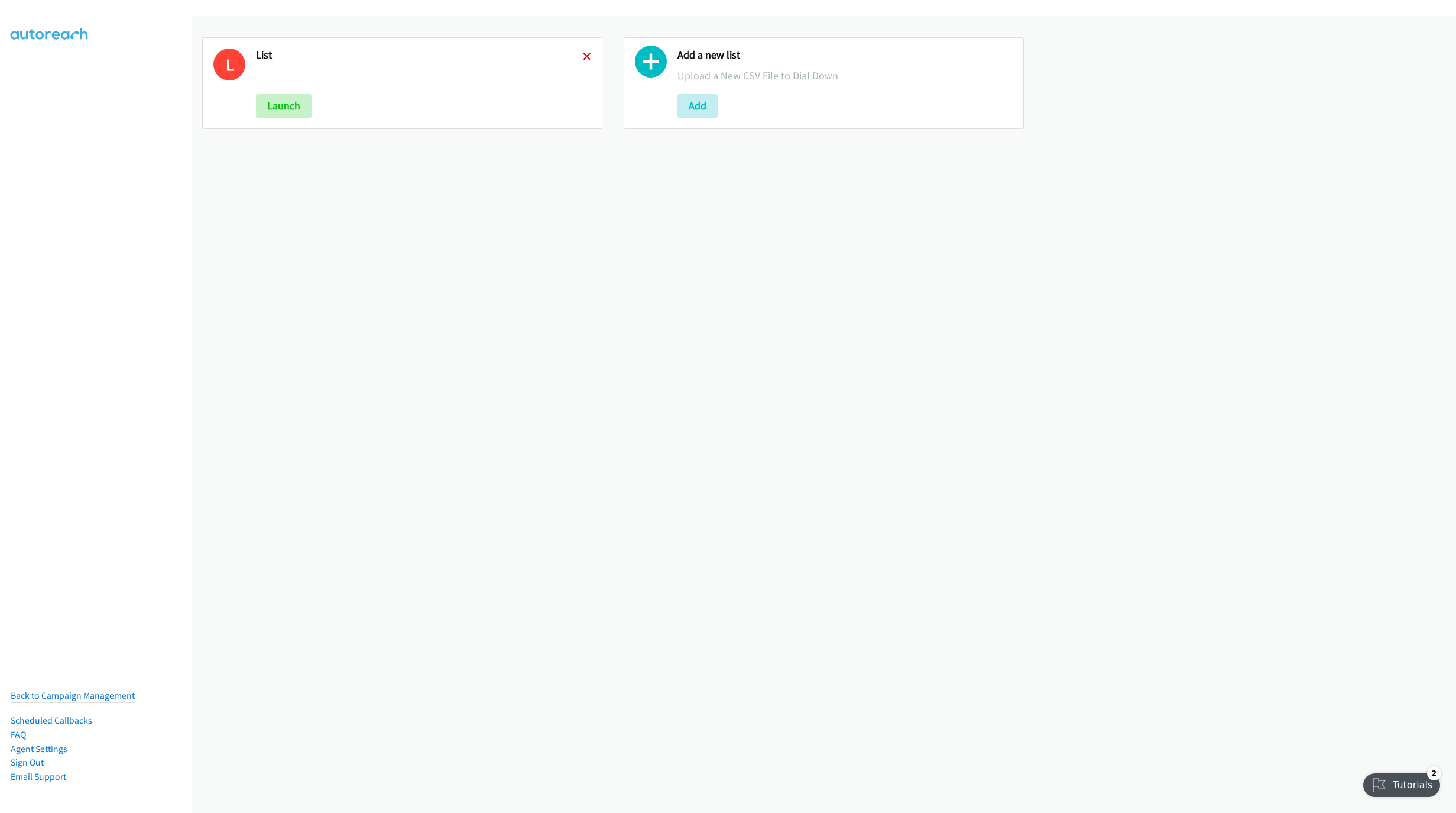
click at [583, 57] on icon at bounding box center [587, 57] width 8 height 8
